Goal: Information Seeking & Learning: Stay updated

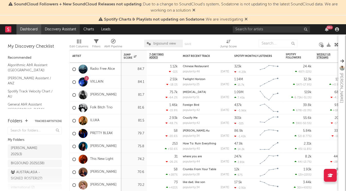
click at [63, 29] on link "Discovery Assistant" at bounding box center [60, 29] width 39 height 10
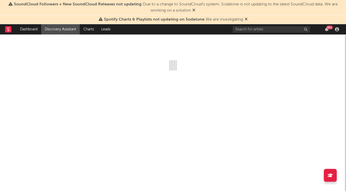
click at [247, 19] on icon at bounding box center [245, 19] width 3 height 4
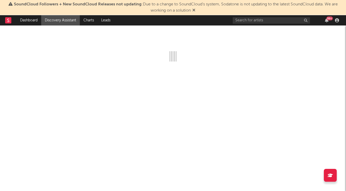
click at [193, 10] on icon at bounding box center [193, 10] width 3 height 4
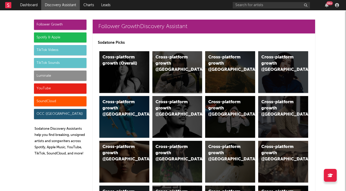
click at [176, 70] on div "Cross-platform growth ([GEOGRAPHIC_DATA])" at bounding box center [177, 72] width 50 height 42
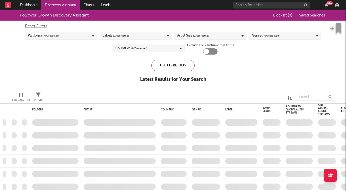
checkbox input "true"
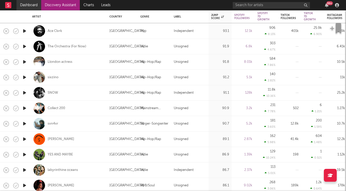
click at [29, 5] on link "Dashboard" at bounding box center [28, 5] width 25 height 10
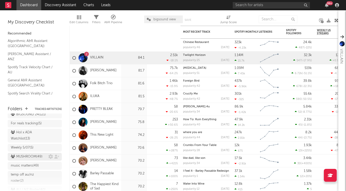
scroll to position [71, 0]
click at [55, 5] on link "Discovery Assistant" at bounding box center [60, 5] width 39 height 10
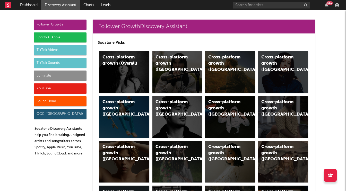
click at [56, 65] on div "TikTok Sounds" at bounding box center [60, 63] width 52 height 10
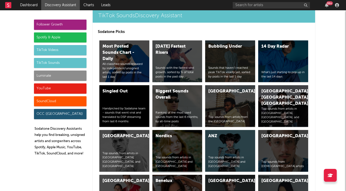
scroll to position [1835, 0]
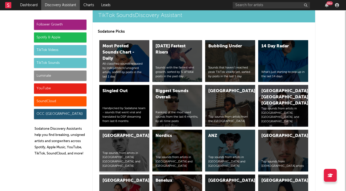
click at [130, 145] on div "Germany Top sounds from artists in [GEOGRAPHIC_DATA], [GEOGRAPHIC_DATA], and [G…" at bounding box center [124, 151] width 50 height 42
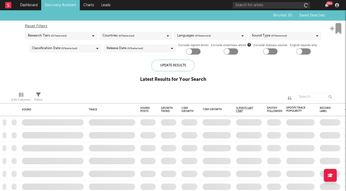
checkbox input "true"
